Goal: Browse casually

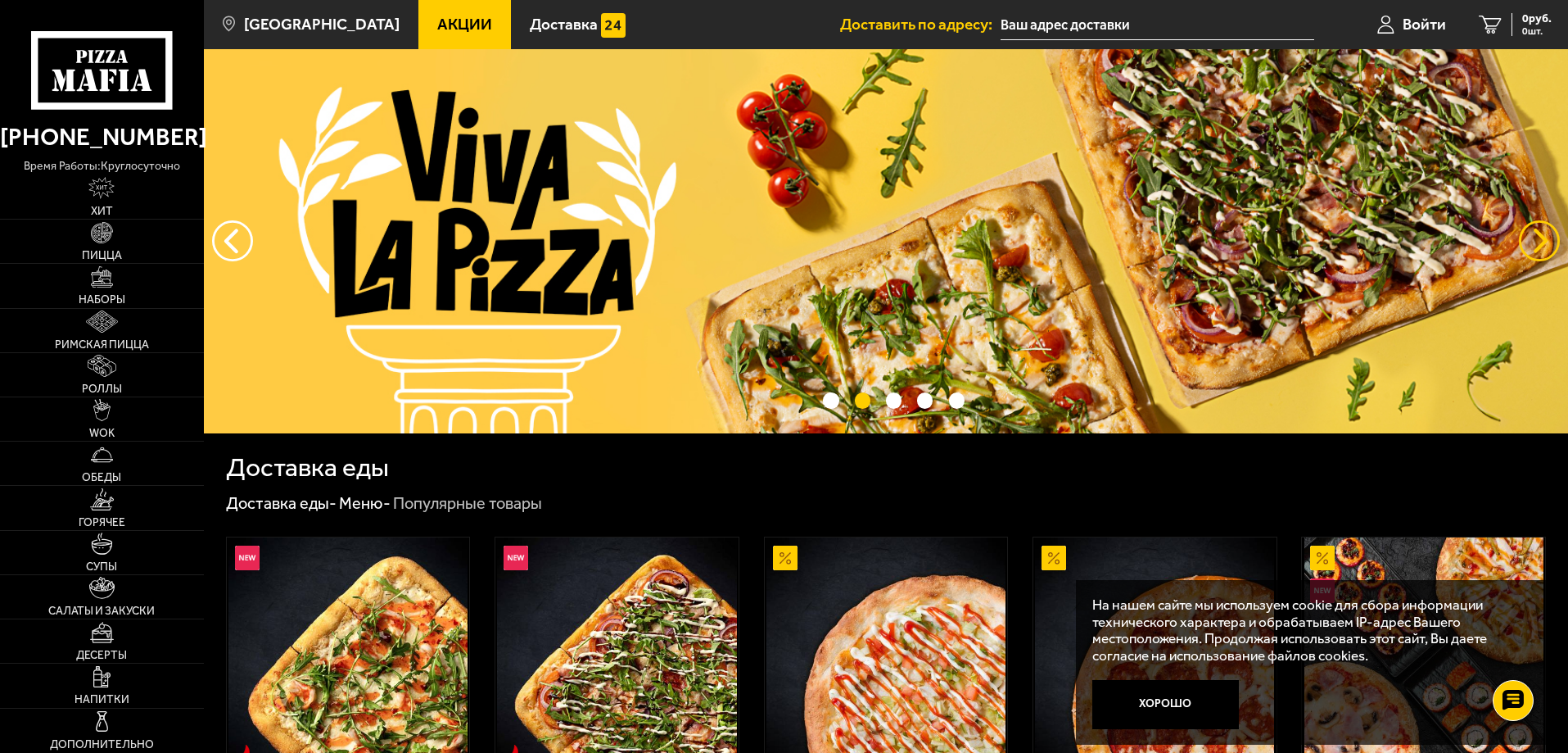
click at [1543, 243] on button "предыдущий" at bounding box center [1539, 241] width 41 height 41
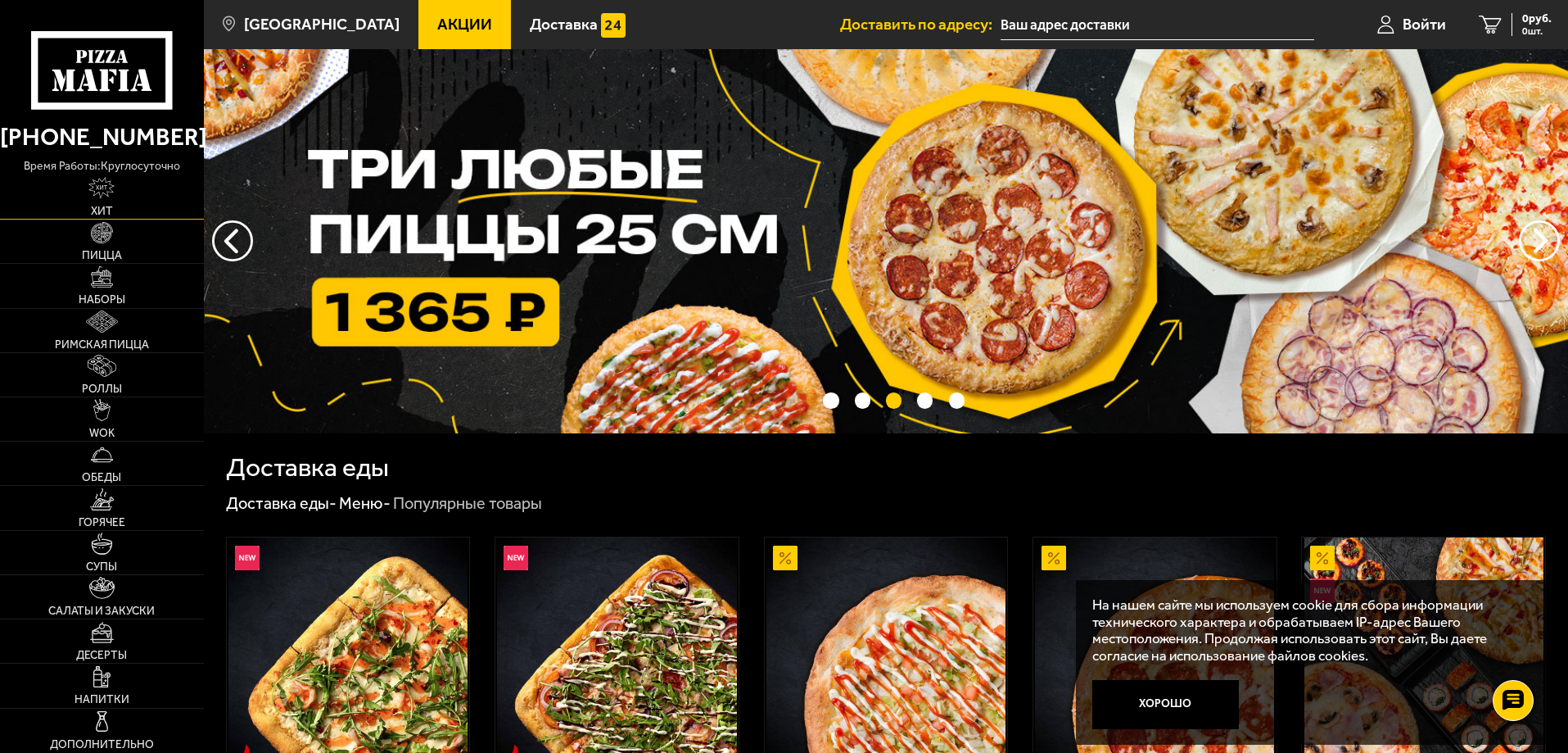
click at [123, 199] on link "Хит" at bounding box center [102, 197] width 204 height 43
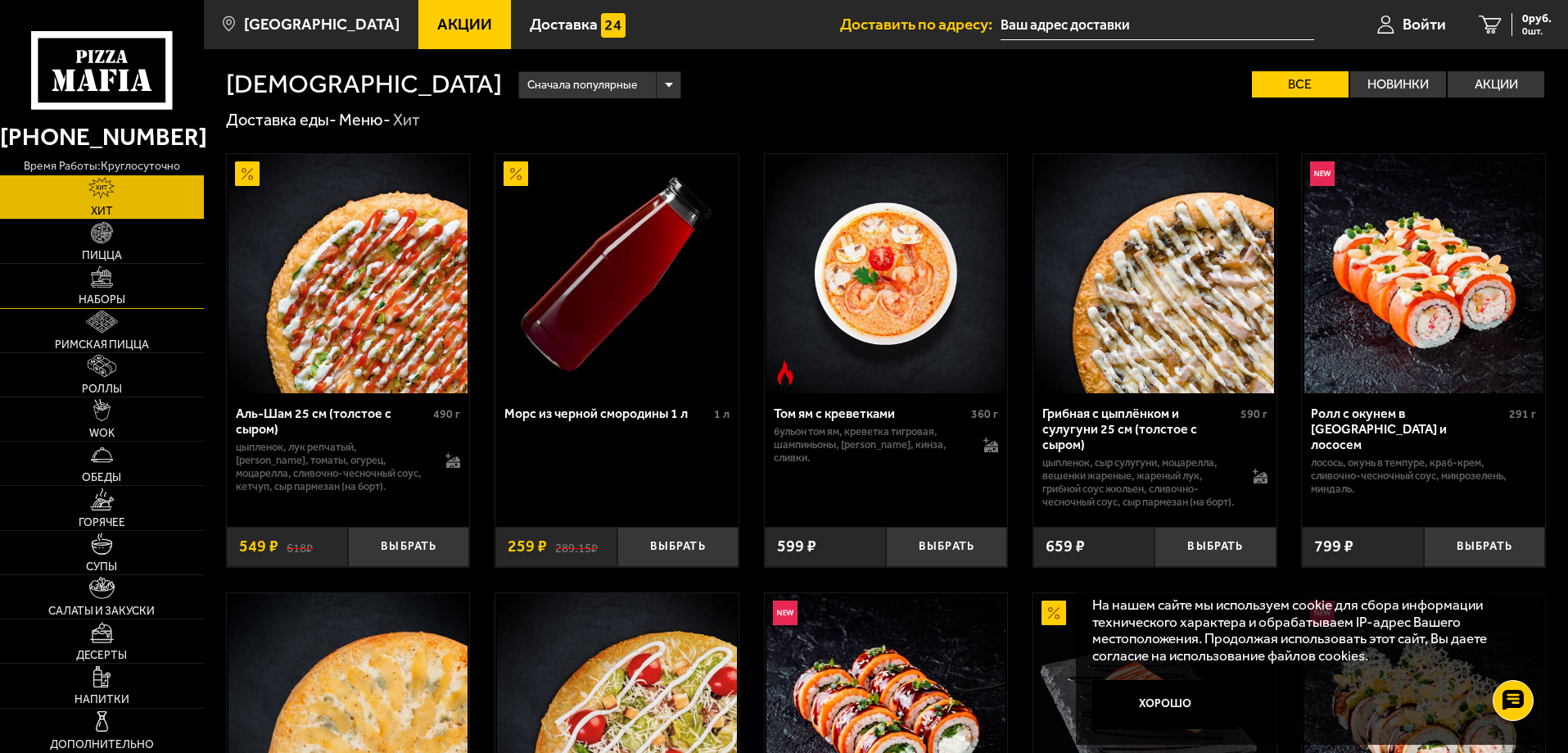
click at [102, 275] on img at bounding box center [102, 277] width 22 height 22
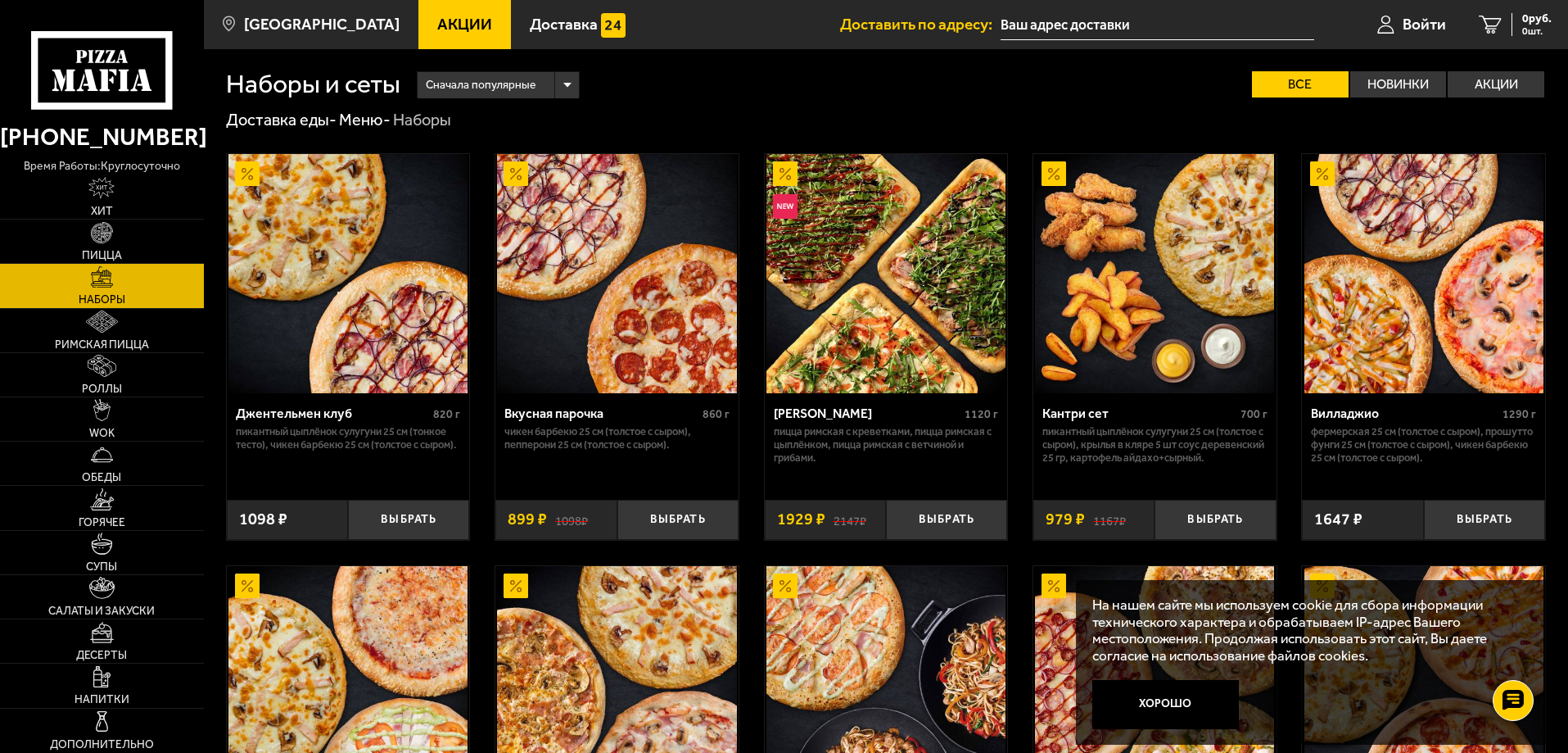
scroll to position [82, 0]
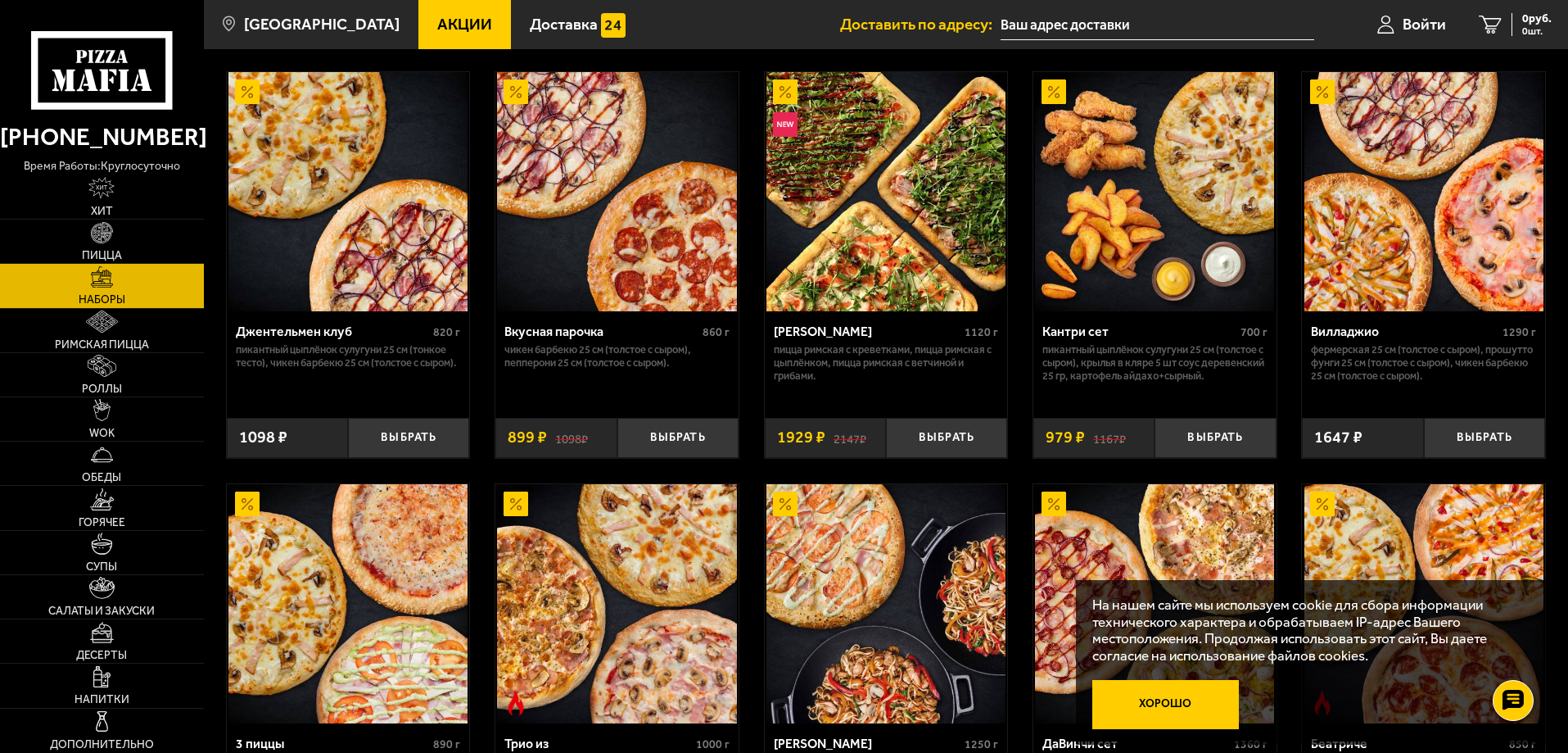
click at [1182, 706] on button "Хорошо" at bounding box center [1166, 705] width 147 height 49
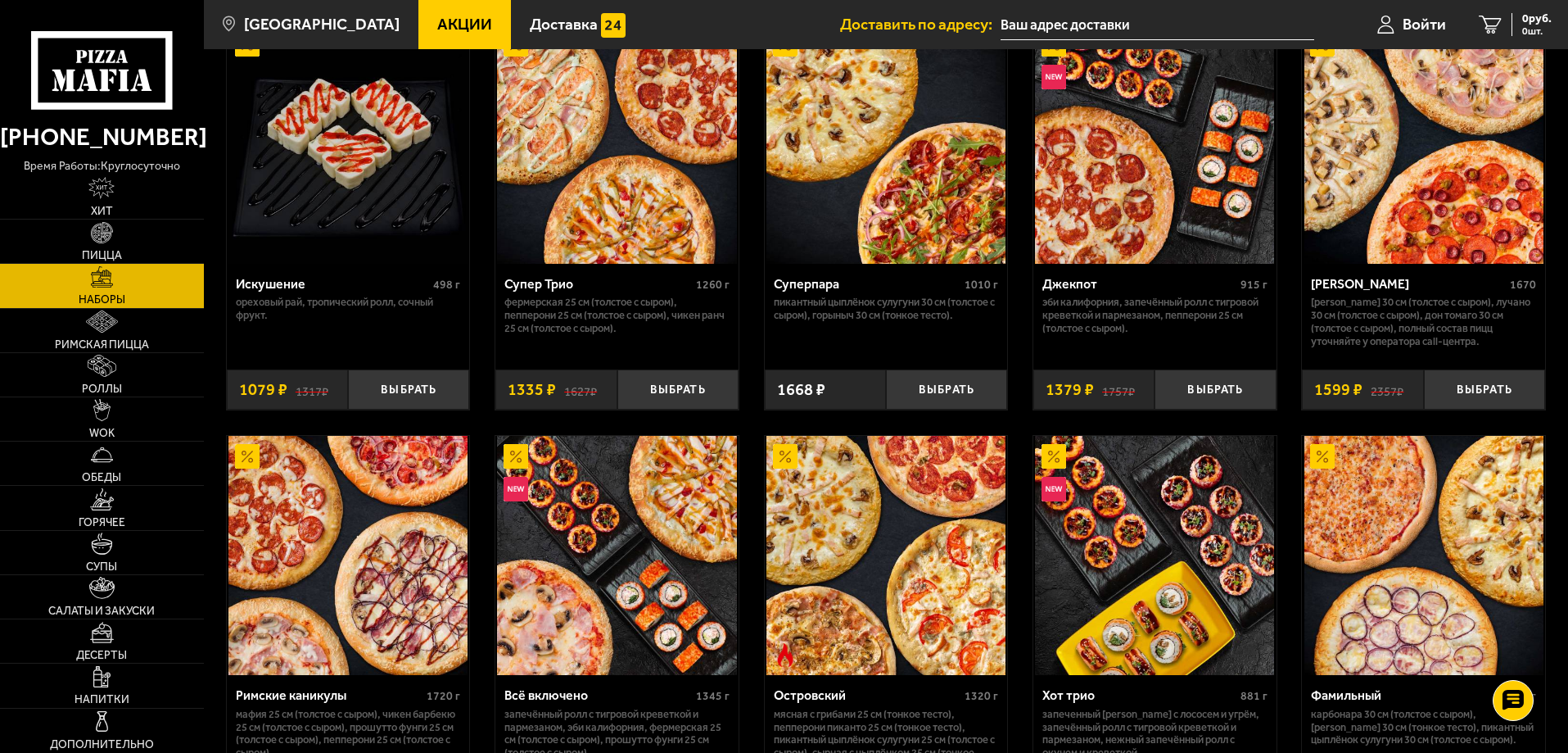
scroll to position [983, 0]
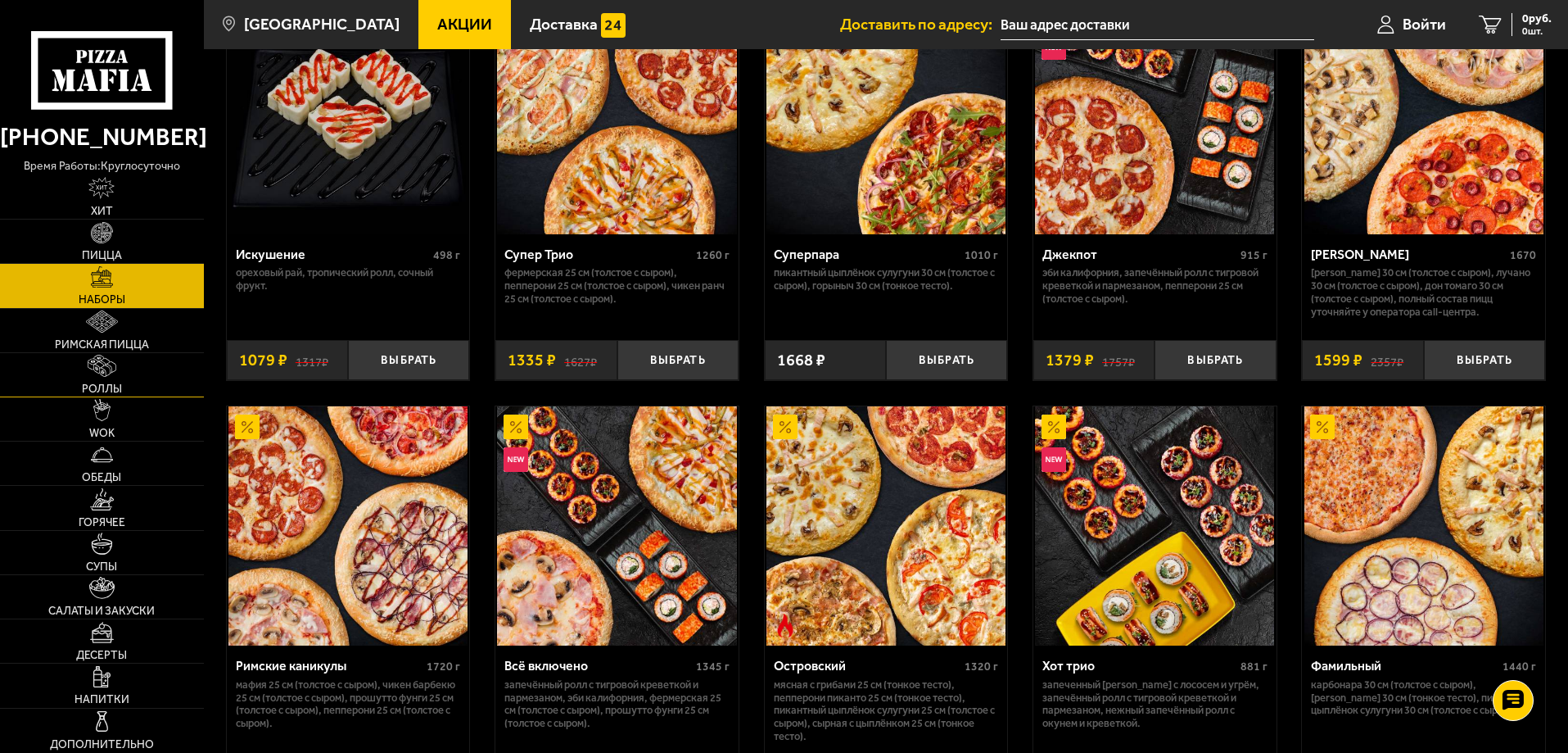
click at [102, 369] on img at bounding box center [101, 365] width 28 height 22
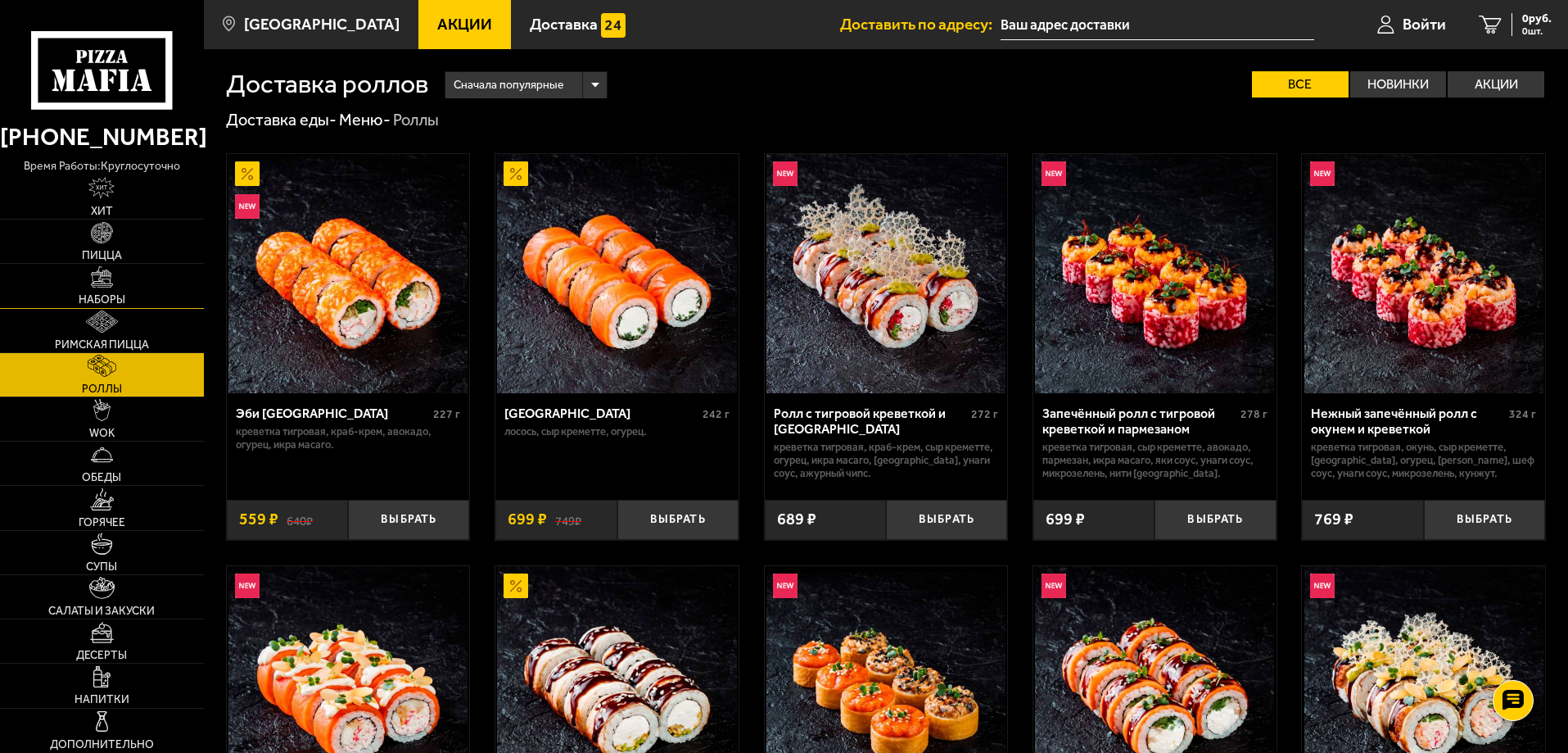
click at [136, 287] on link "Наборы" at bounding box center [102, 285] width 204 height 43
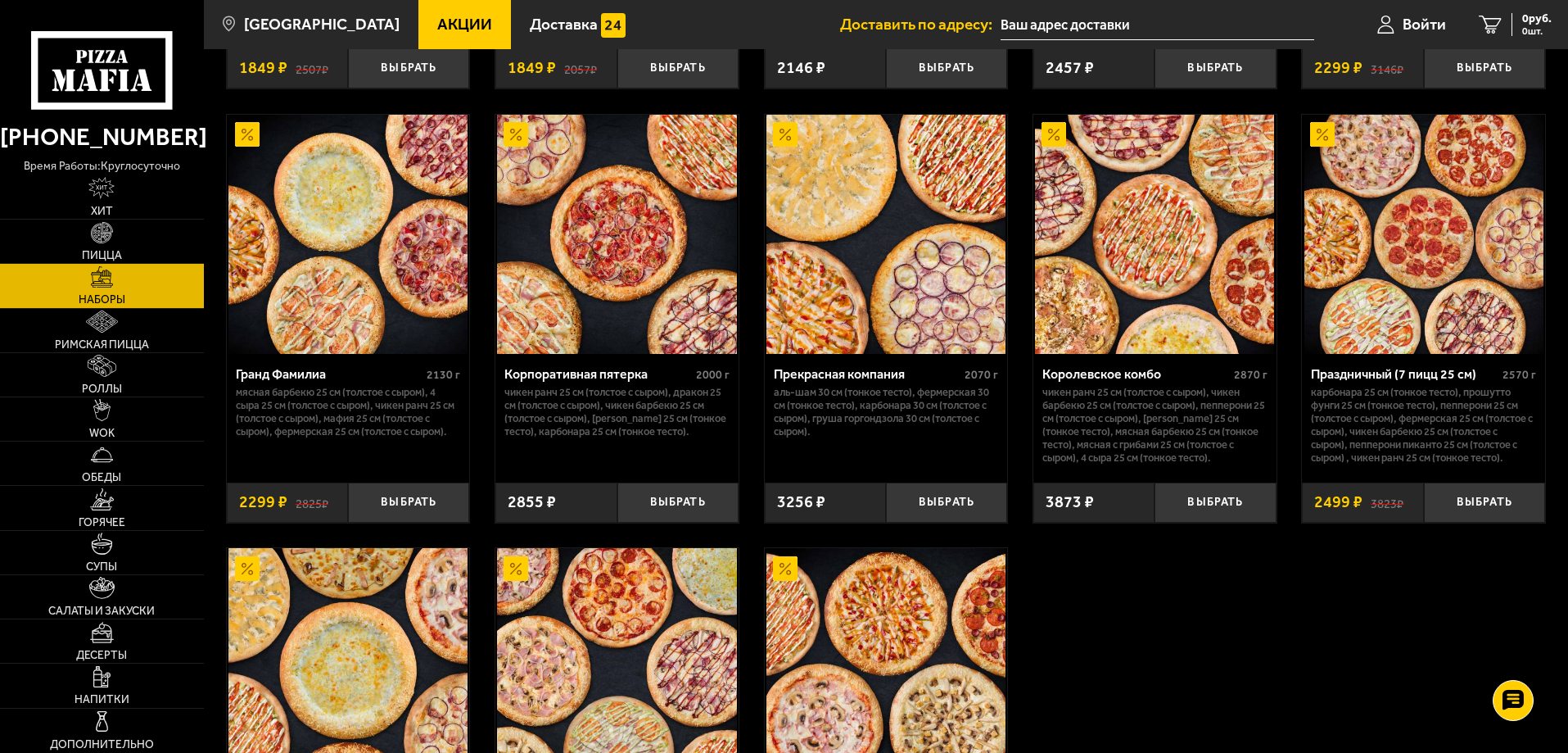
scroll to position [2528, 0]
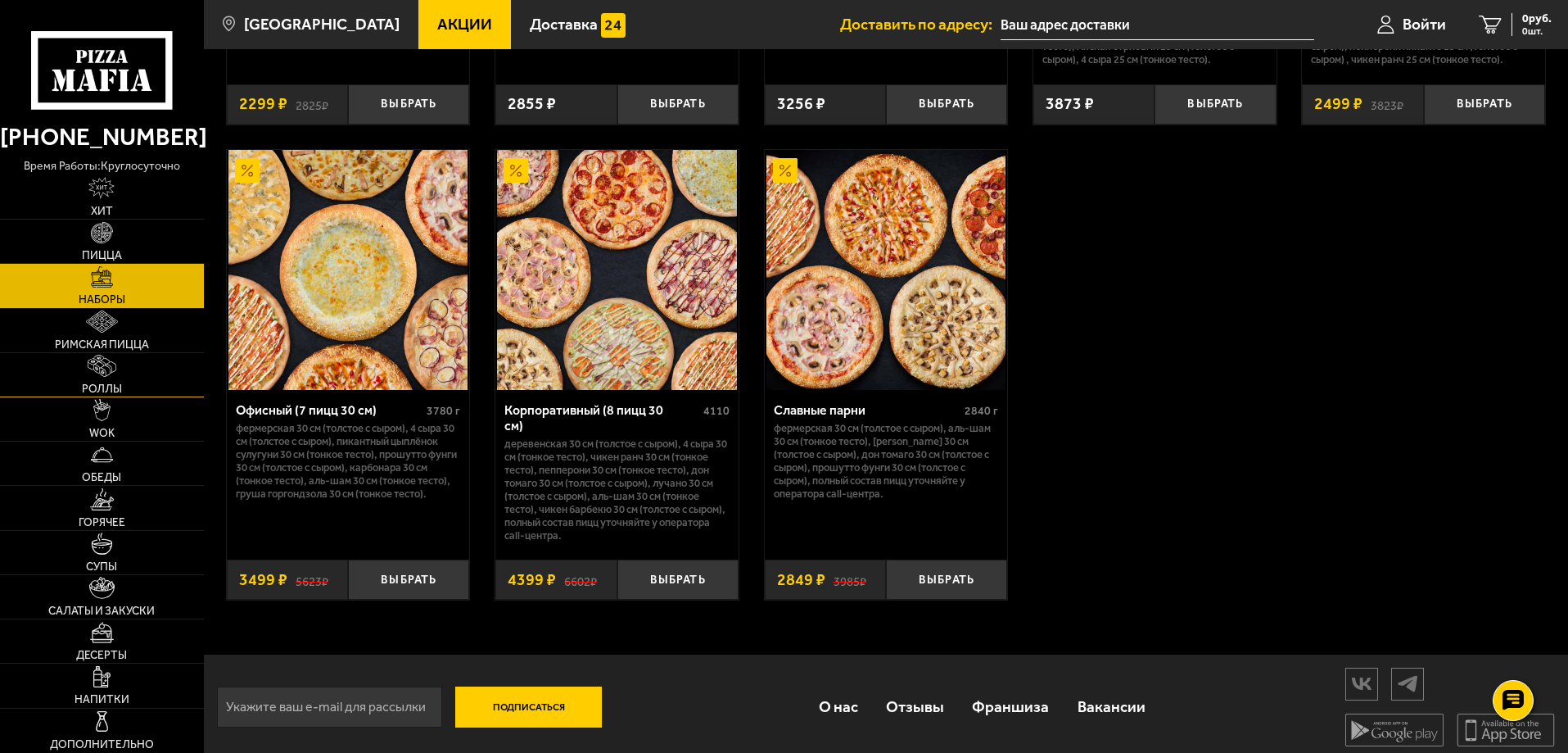
click at [114, 383] on span "Роллы" at bounding box center [102, 389] width 40 height 12
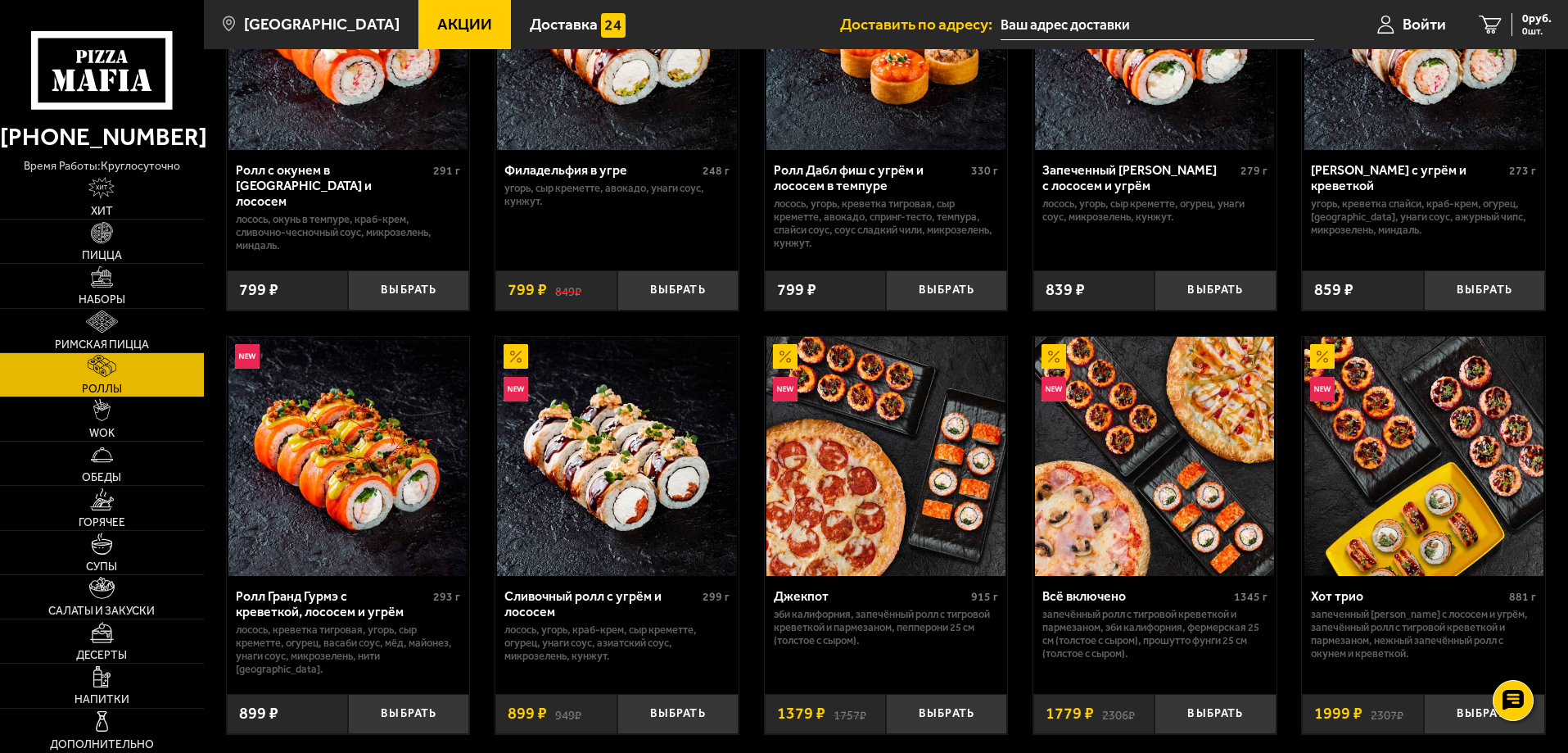
scroll to position [573, 0]
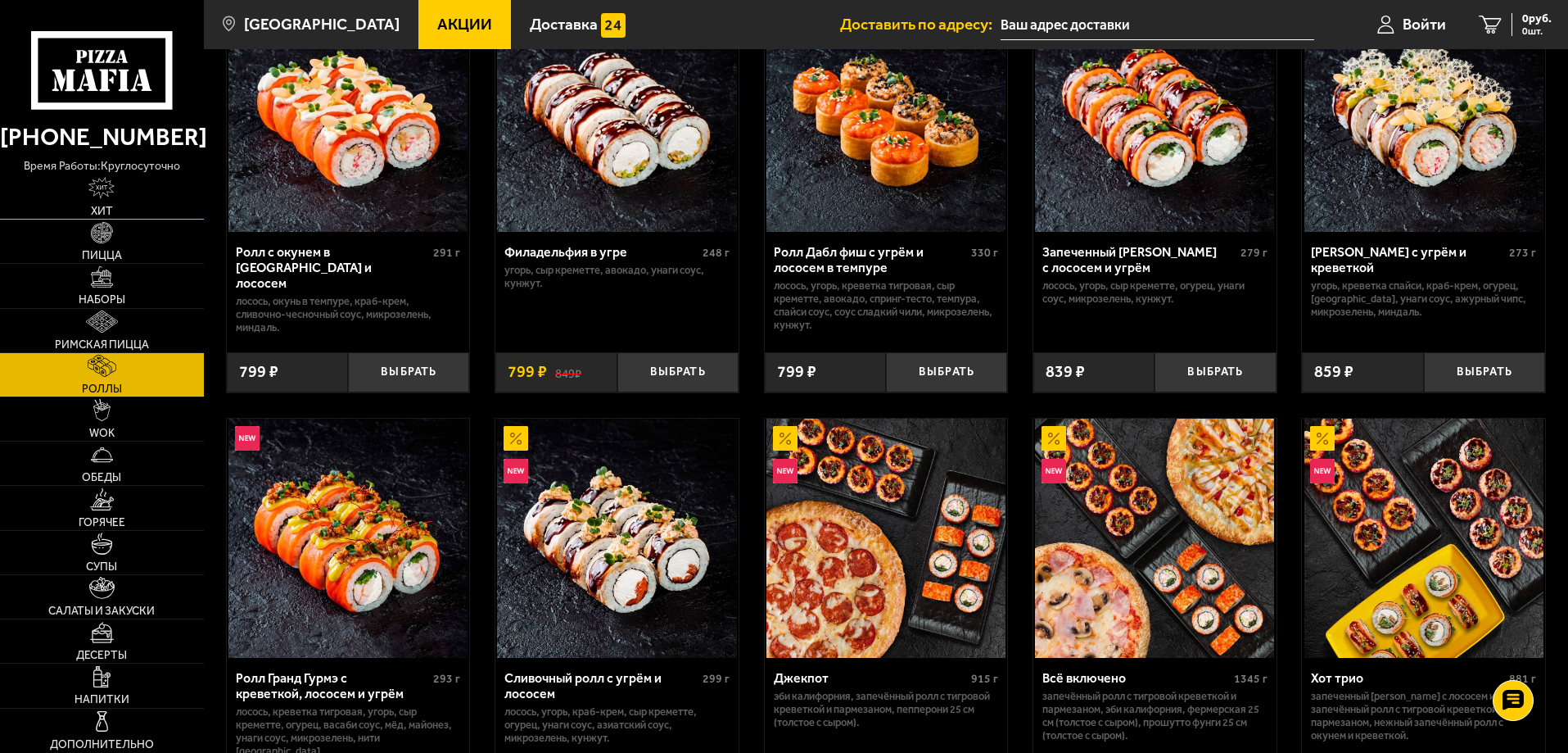
click at [97, 196] on img at bounding box center [101, 188] width 26 height 22
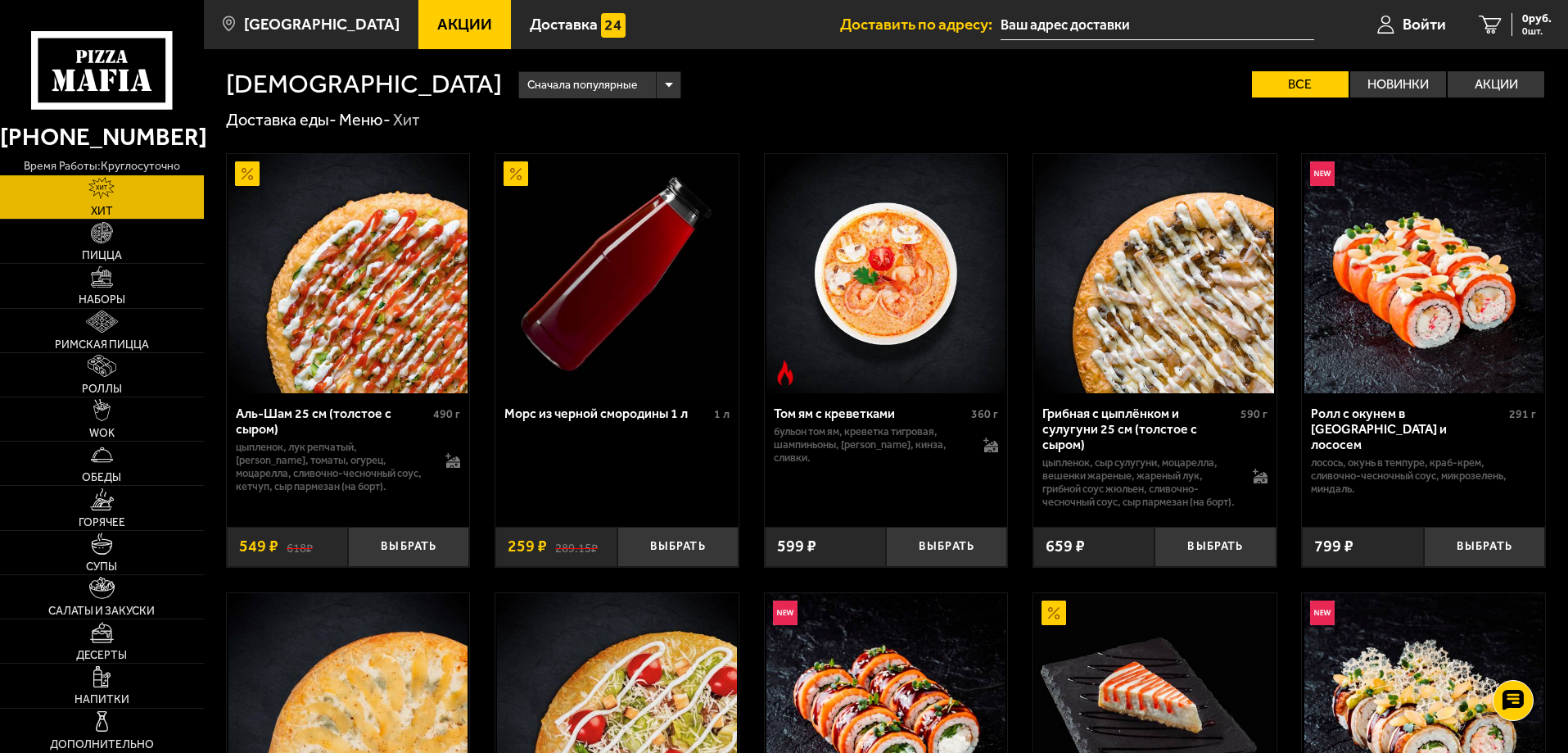
click at [453, 11] on link "Акции" at bounding box center [464, 25] width 92 height 49
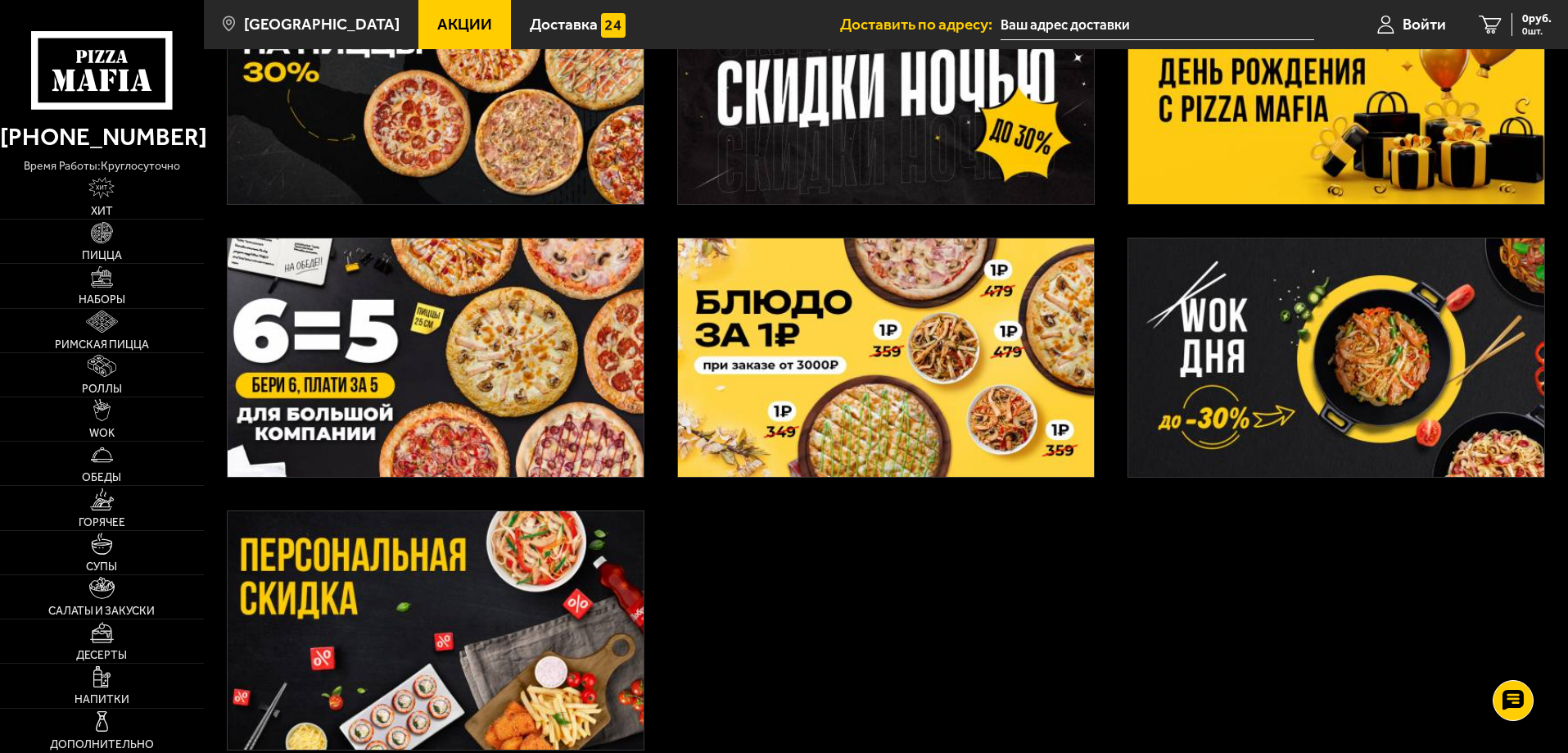
scroll to position [492, 0]
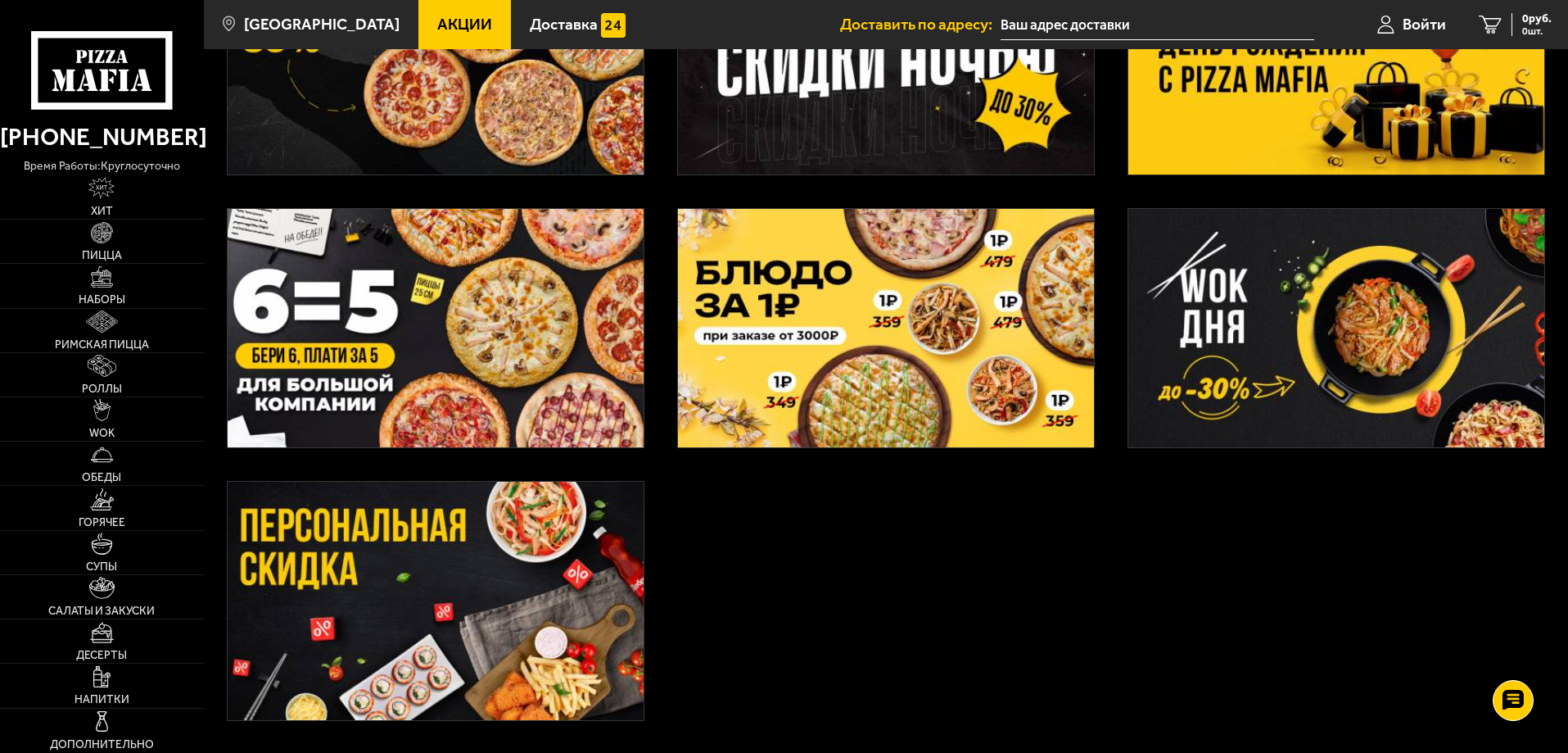
click at [1339, 72] on img at bounding box center [1336, 55] width 416 height 238
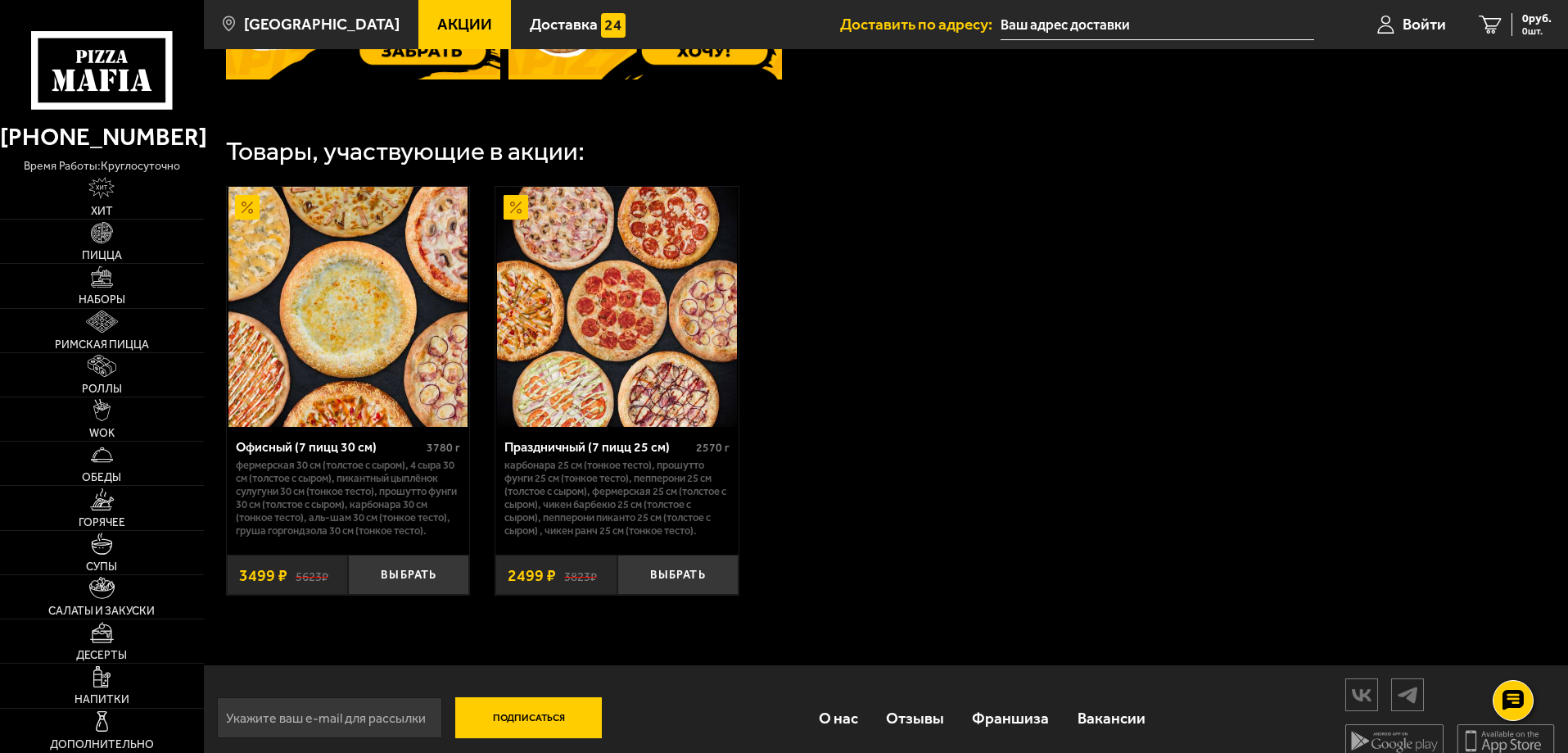
scroll to position [896, 0]
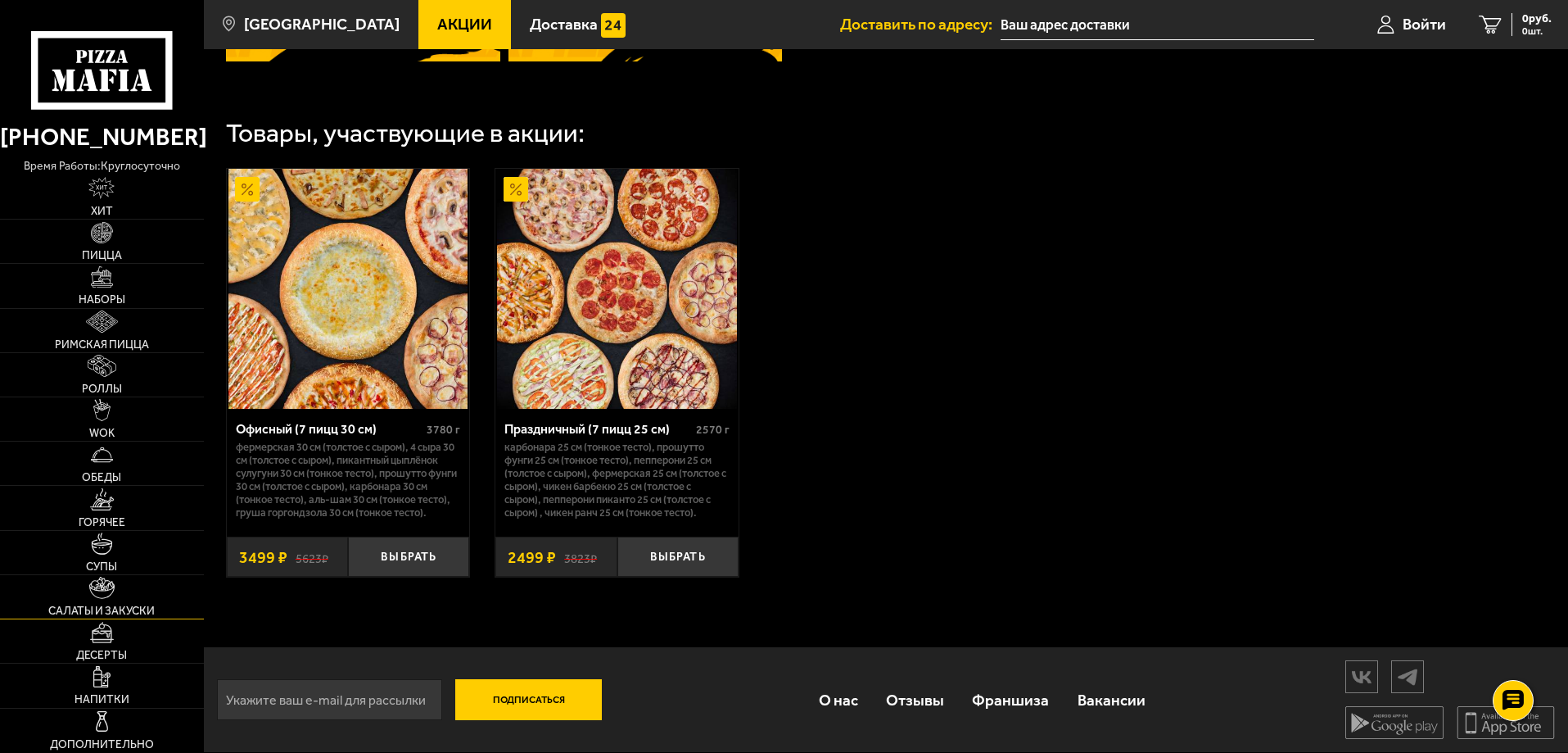
click at [85, 583] on link "Салаты и закуски" at bounding box center [102, 596] width 204 height 43
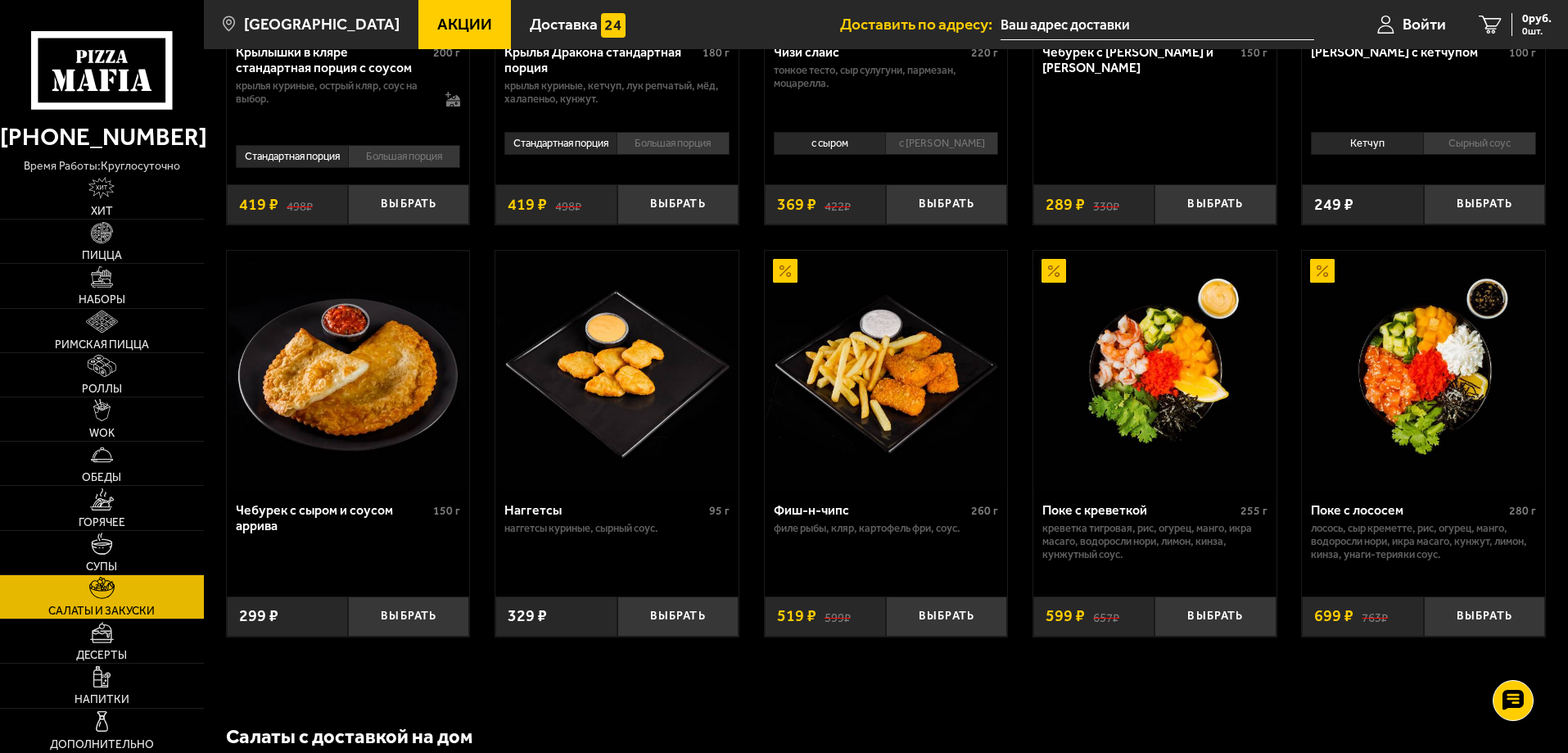
scroll to position [1090, 0]
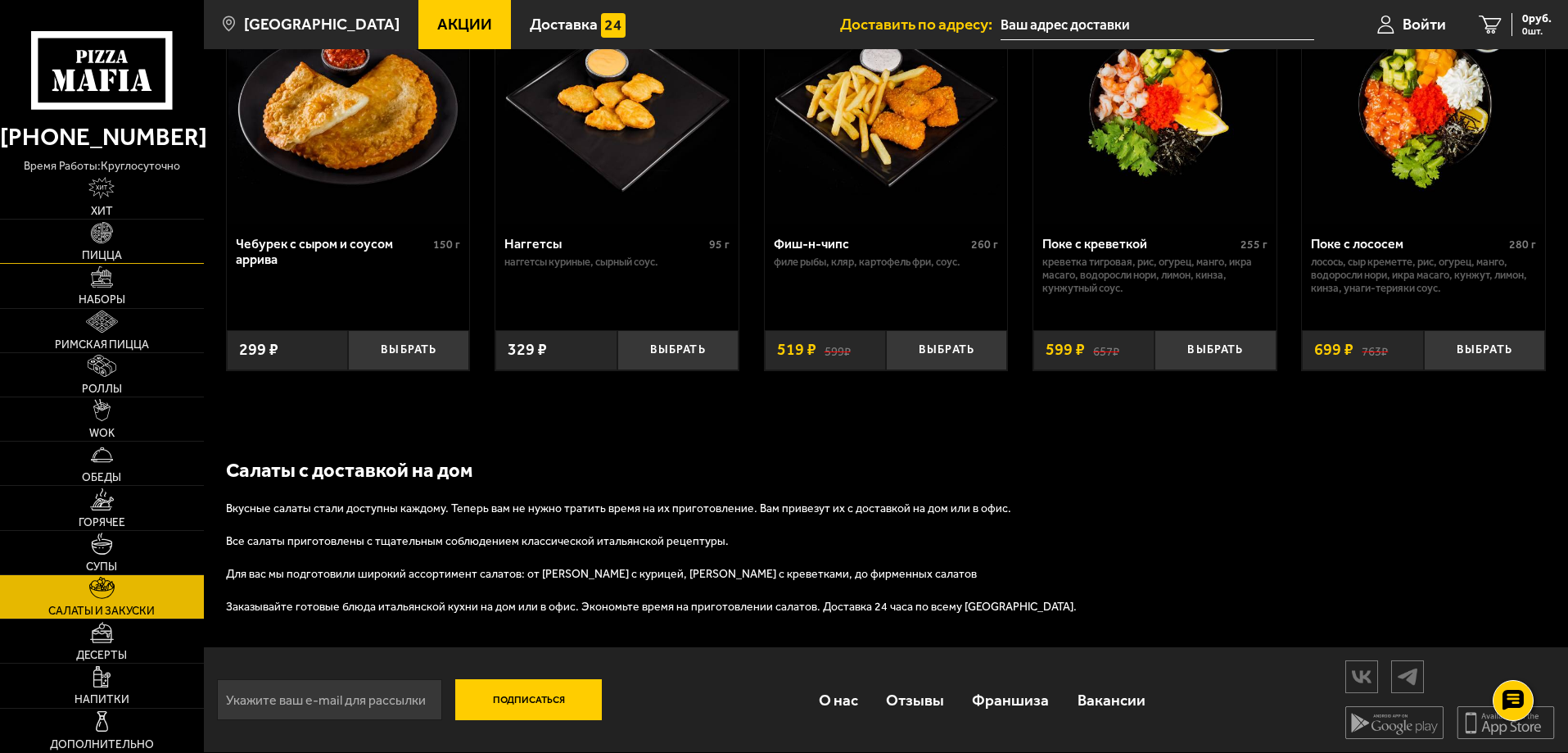
click at [92, 237] on img at bounding box center [102, 233] width 22 height 22
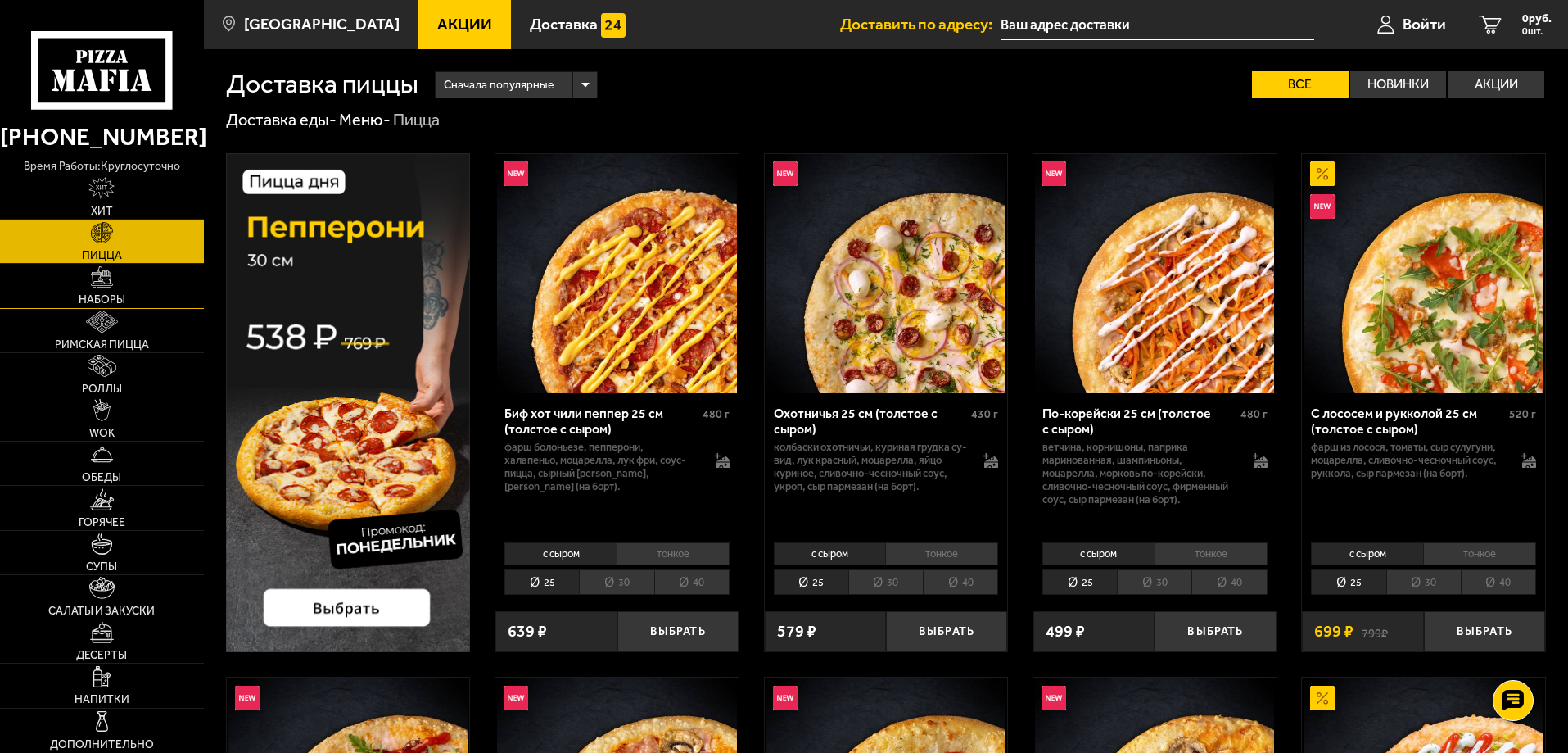
click at [119, 285] on link "Наборы" at bounding box center [102, 285] width 204 height 43
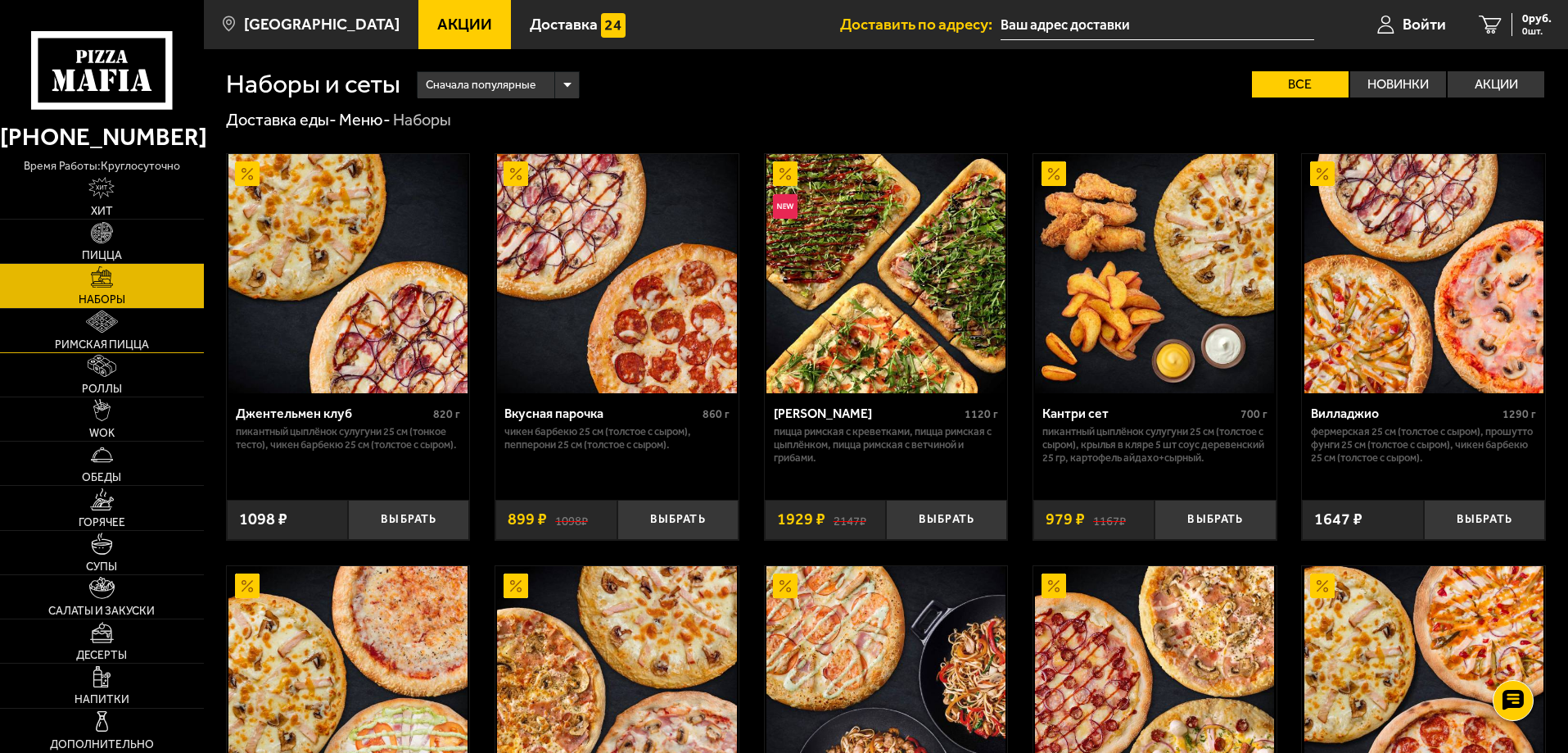
click at [84, 332] on link "Римская пицца" at bounding box center [102, 330] width 204 height 43
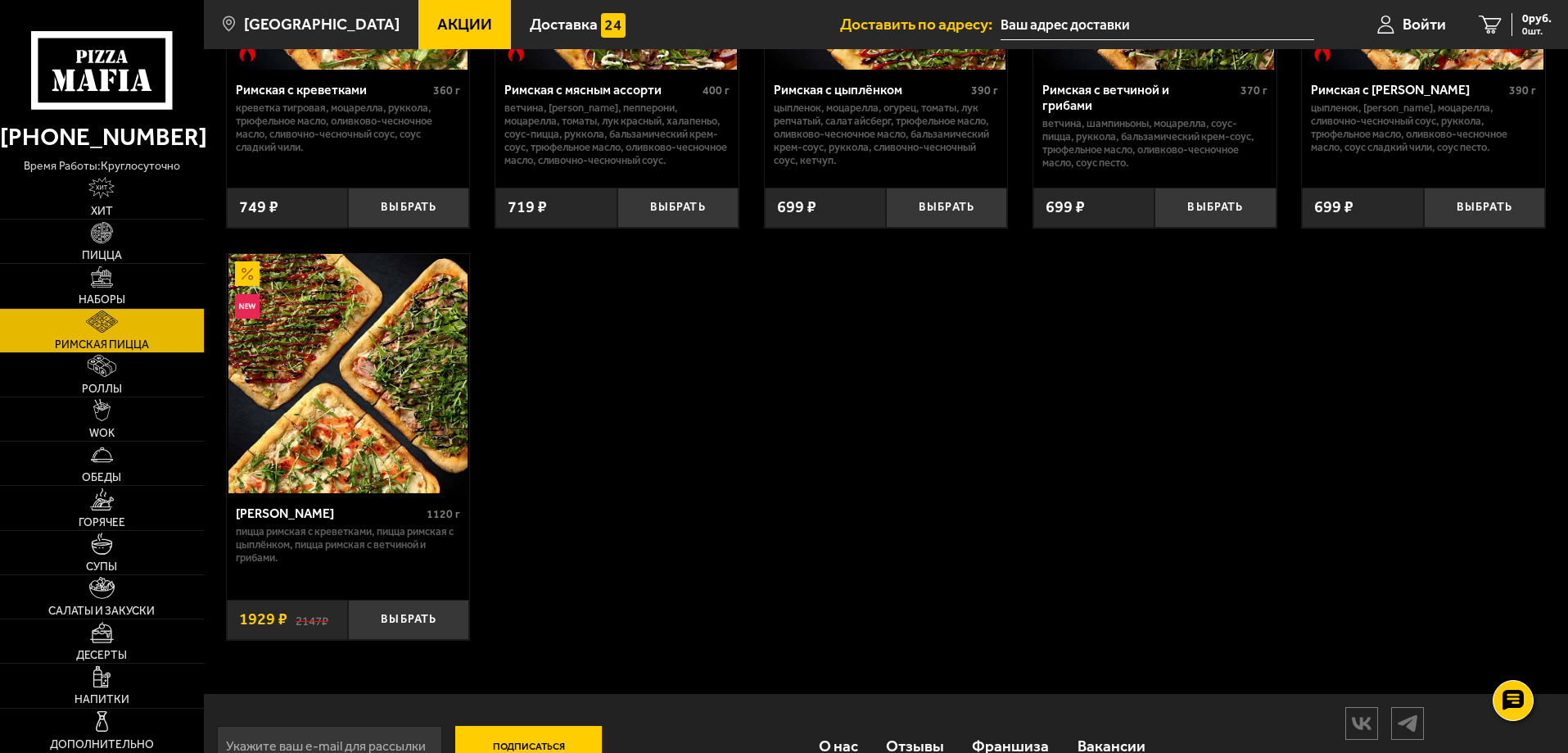
scroll to position [327, 0]
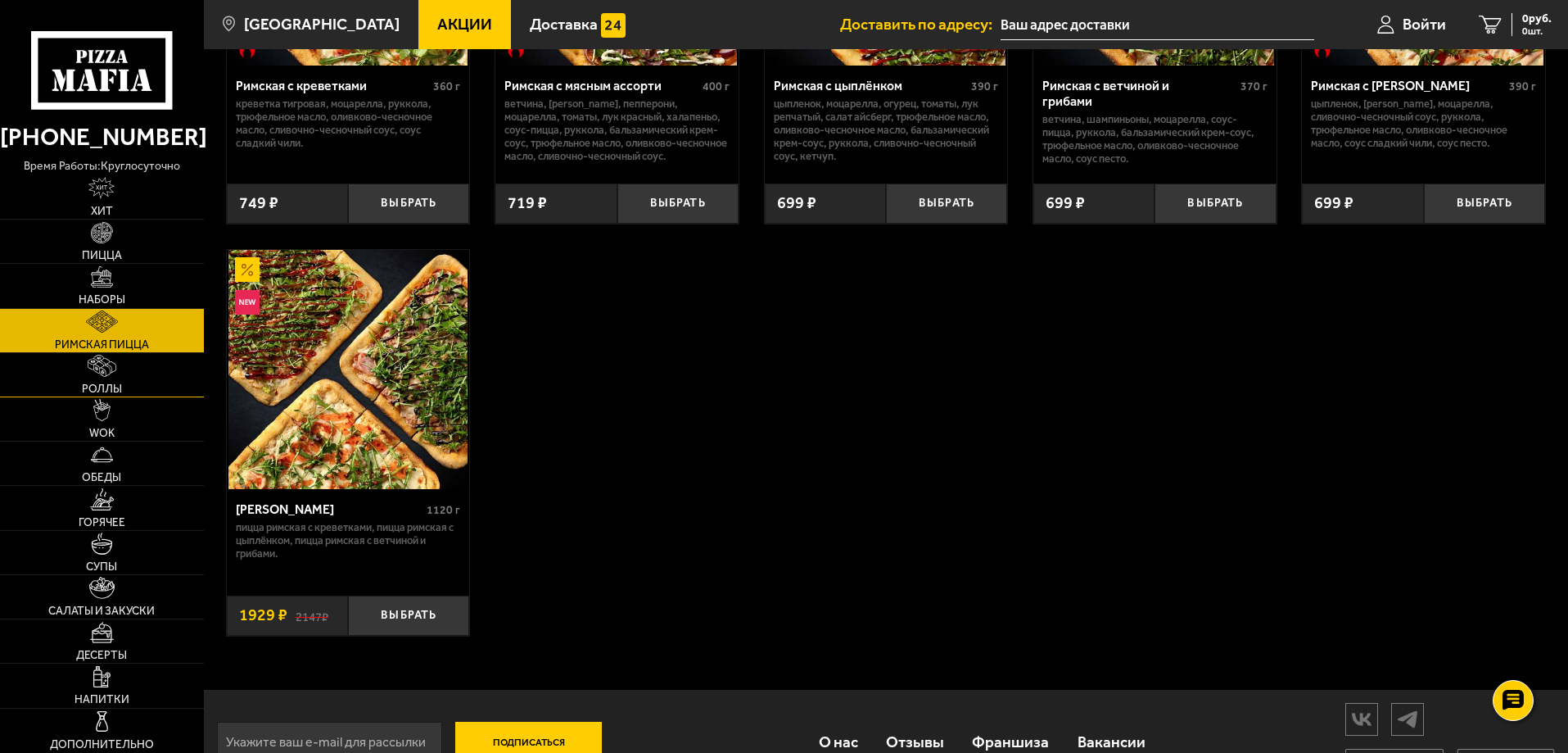
click at [99, 387] on span "Роллы" at bounding box center [102, 389] width 40 height 12
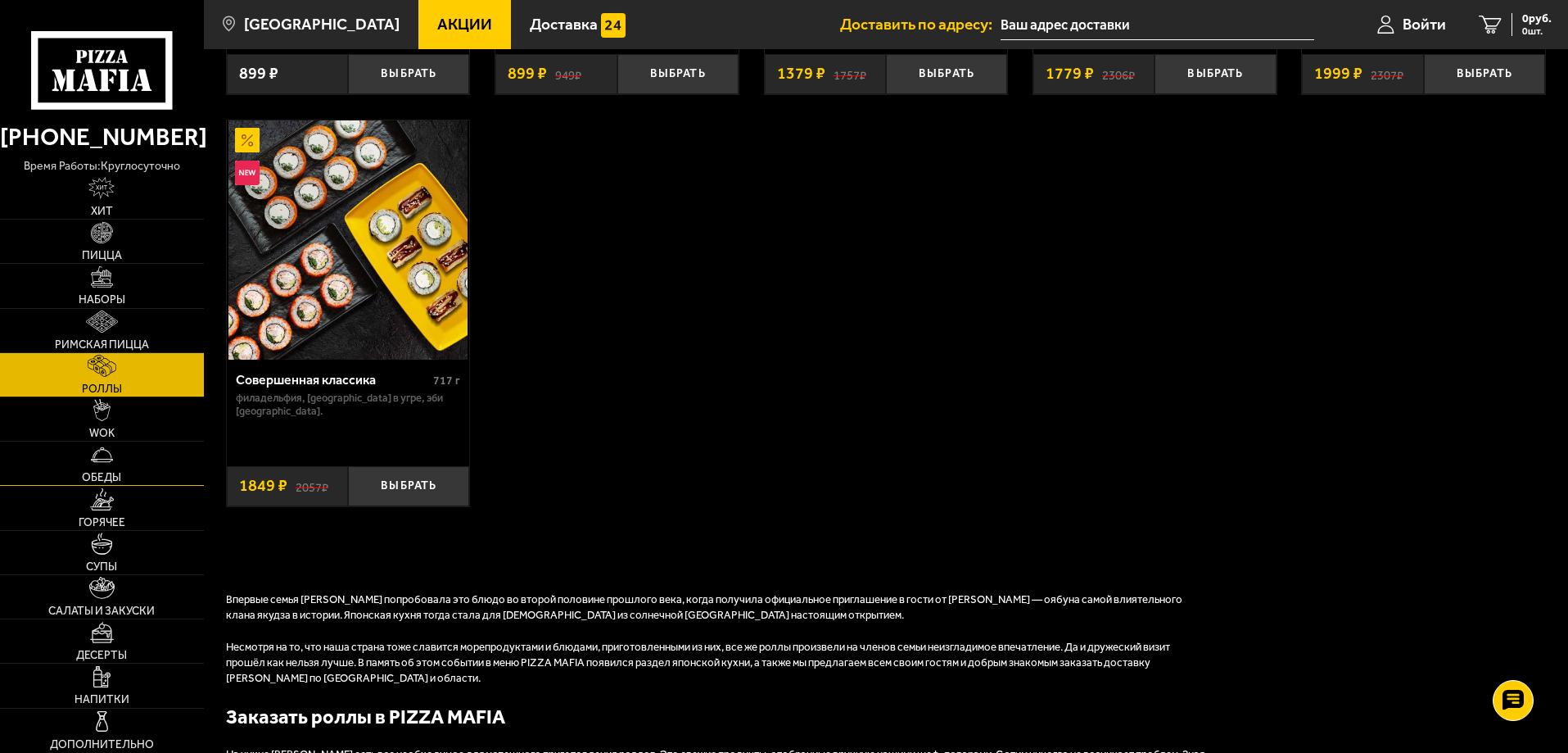
scroll to position [1311, 0]
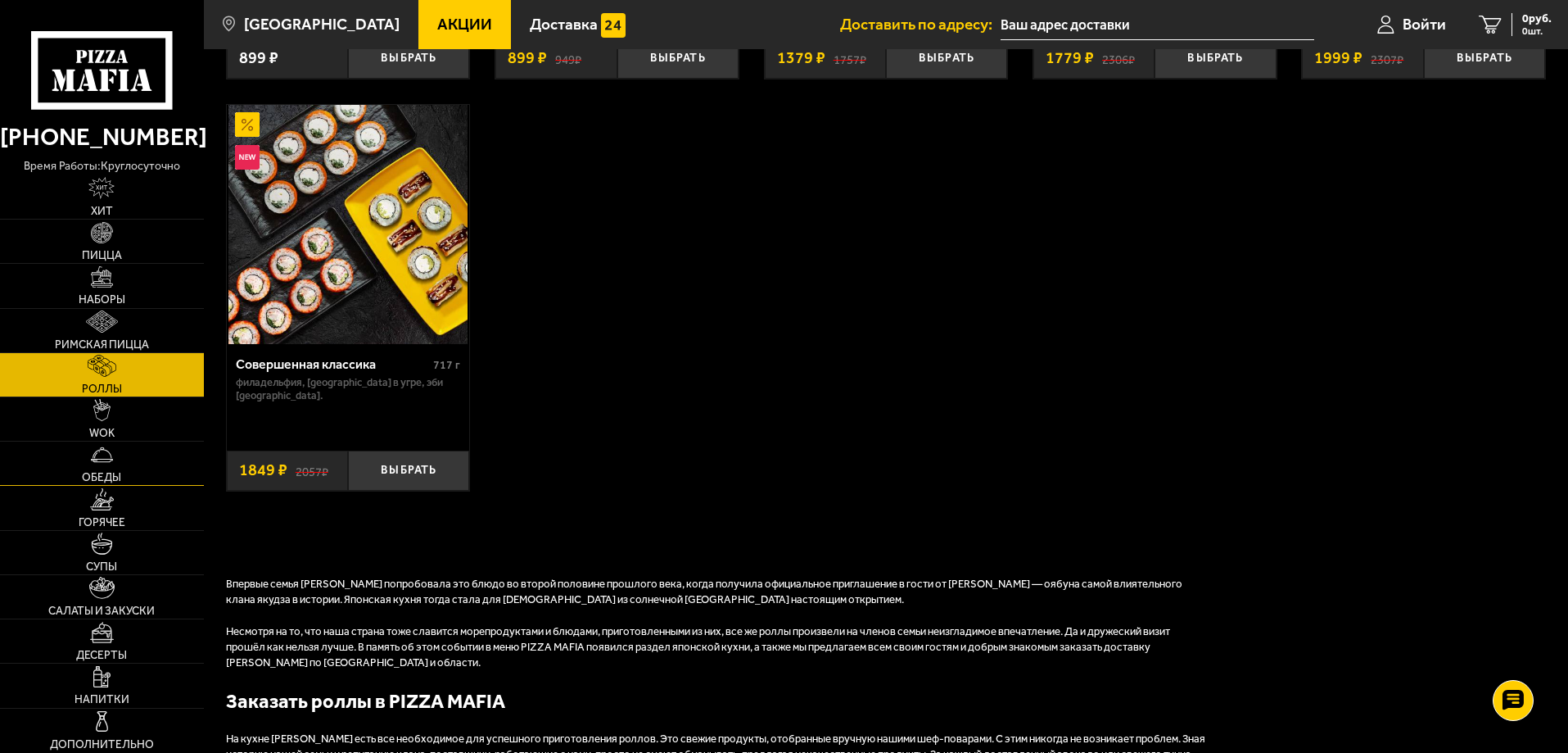
click at [108, 460] on img at bounding box center [102, 455] width 22 height 22
